Goal: Information Seeking & Learning: Learn about a topic

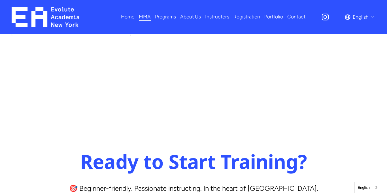
scroll to position [2225, 0]
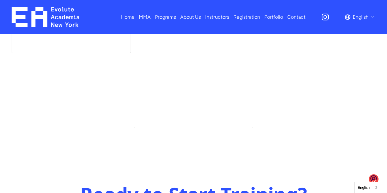
click at [326, 183] on h2 "Ready to Start Training?" at bounding box center [194, 195] width 272 height 24
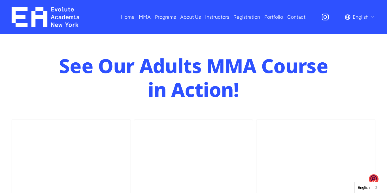
scroll to position [1938, 0]
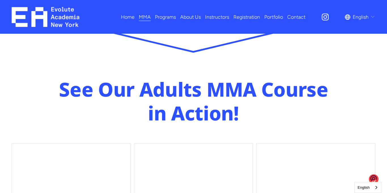
click at [174, 17] on span "Programs" at bounding box center [165, 16] width 21 height 9
click at [174, 18] on span "Programs" at bounding box center [165, 16] width 21 height 9
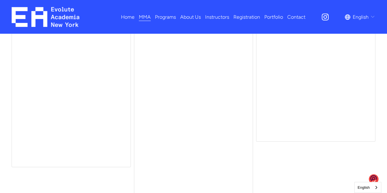
scroll to position [2113, 0]
click at [316, 97] on div at bounding box center [315, 106] width 119 height 276
click at [27, 141] on div at bounding box center [71, 119] width 119 height 276
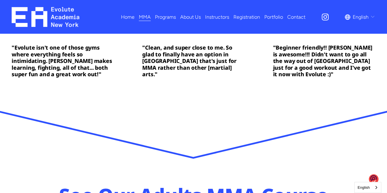
scroll to position [1766, 0]
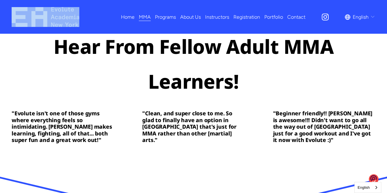
drag, startPoint x: 84, startPoint y: 16, endPoint x: 60, endPoint y: 9, distance: 25.6
click at [60, 9] on div "Home MMA Adults MMA Kids MMA Programs" at bounding box center [159, 17] width 294 height 20
click at [62, 9] on img at bounding box center [46, 17] width 68 height 20
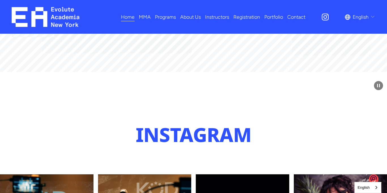
scroll to position [1809, 0]
